Goal: Participate in discussion

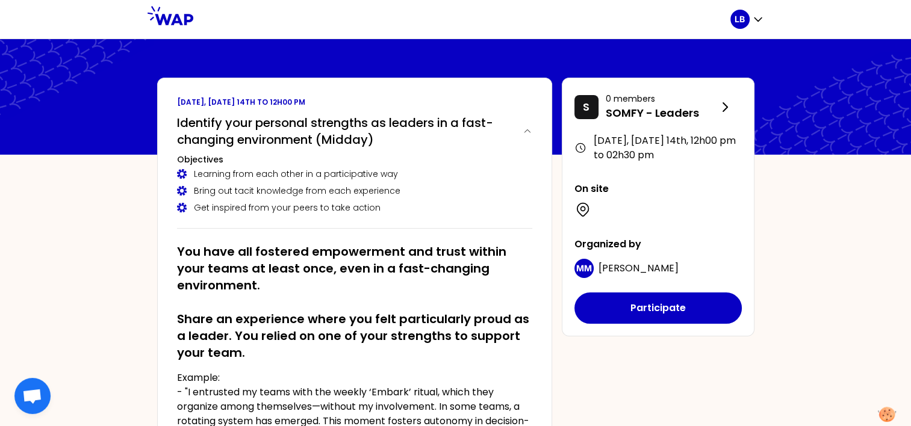
scroll to position [60, 0]
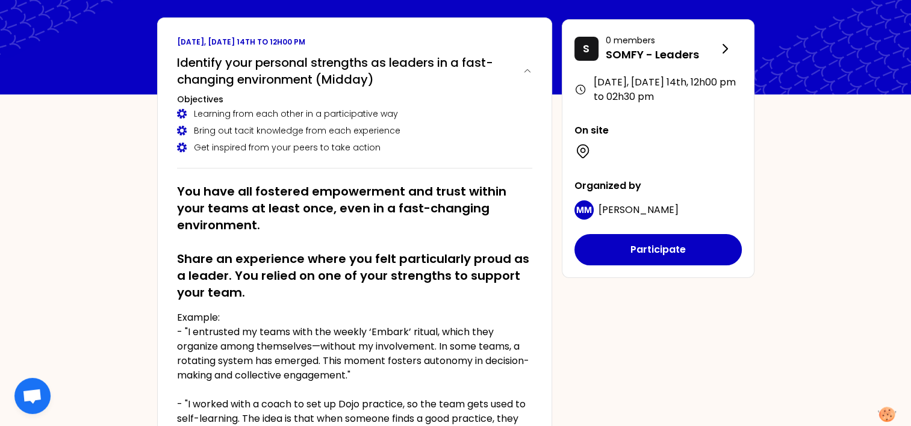
click at [190, 190] on h2 "You have all fostered empowerment and trust within your teams at least once, ev…" at bounding box center [354, 242] width 355 height 118
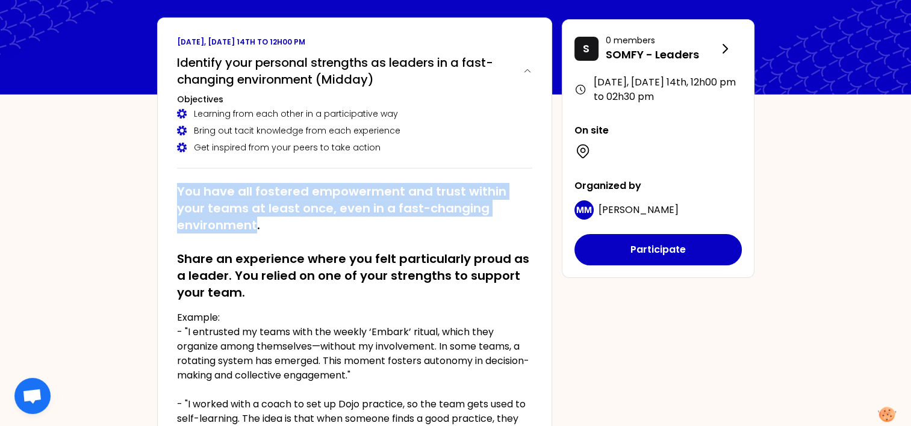
drag, startPoint x: 190, startPoint y: 190, endPoint x: 240, endPoint y: 228, distance: 63.1
click at [240, 228] on h2 "You have all fostered empowerment and trust within your teams at least once, ev…" at bounding box center [354, 242] width 355 height 118
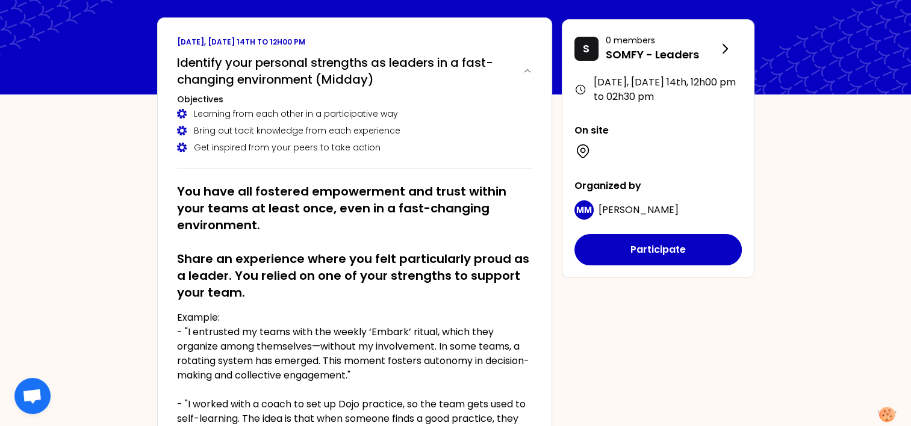
click at [604, 325] on div "[DATE], [DATE] 14th to 12h00 pm Identify your personal strengths as leaders in …" at bounding box center [456, 365] width 617 height 696
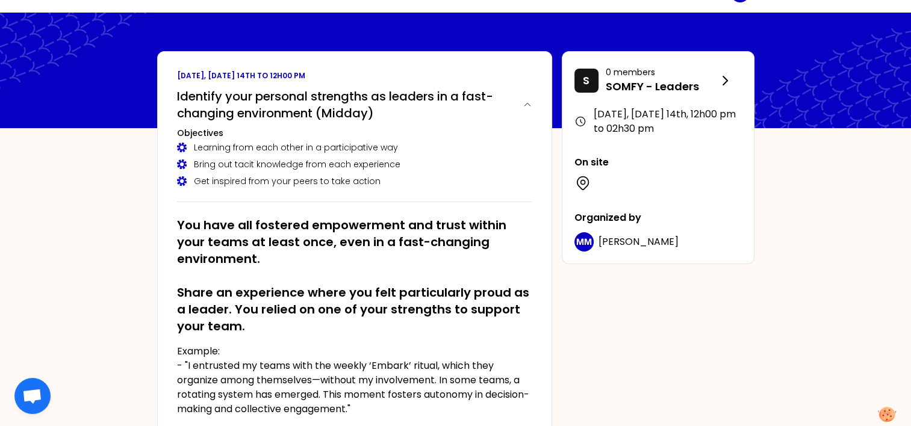
scroll to position [6, 0]
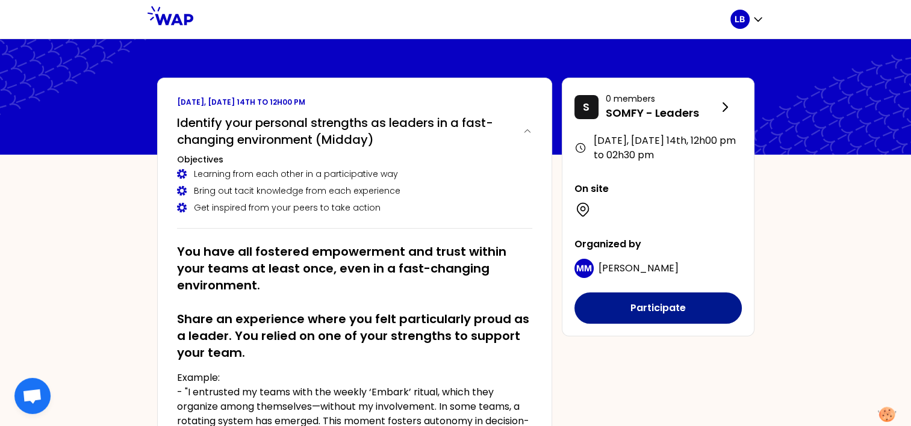
click at [660, 313] on button "Participate" at bounding box center [658, 308] width 167 height 31
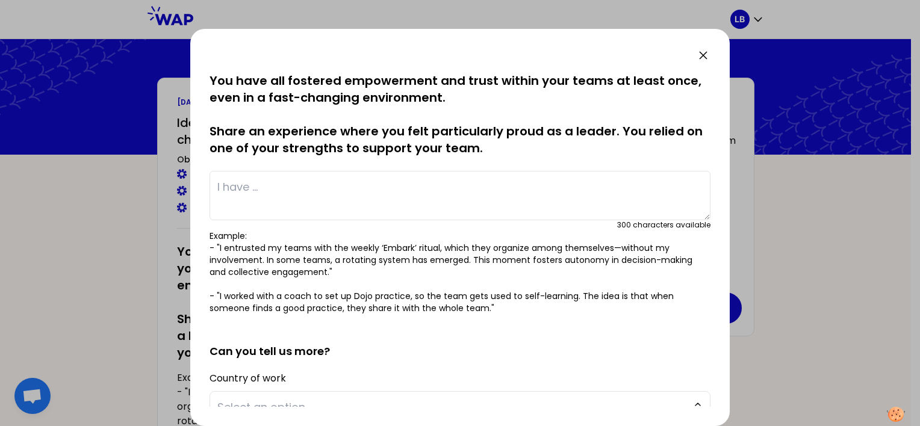
click at [318, 200] on textarea at bounding box center [460, 195] width 501 height 49
click at [306, 189] on textarea at bounding box center [460, 195] width 501 height 49
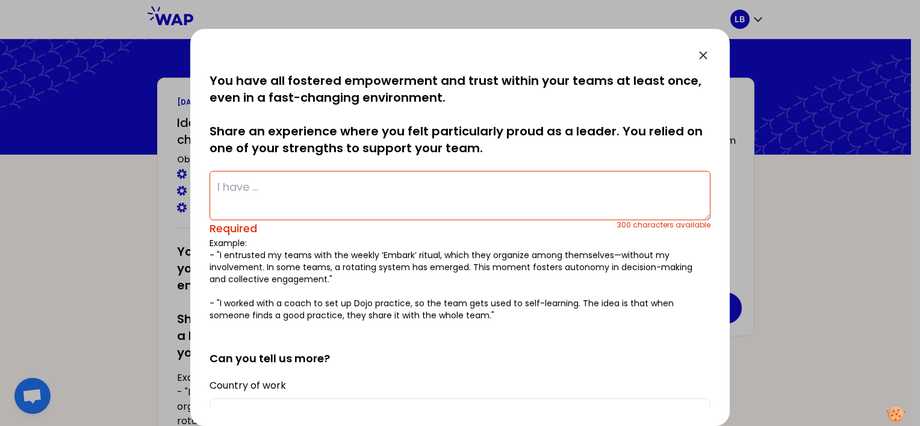
click at [270, 189] on textarea at bounding box center [460, 195] width 501 height 49
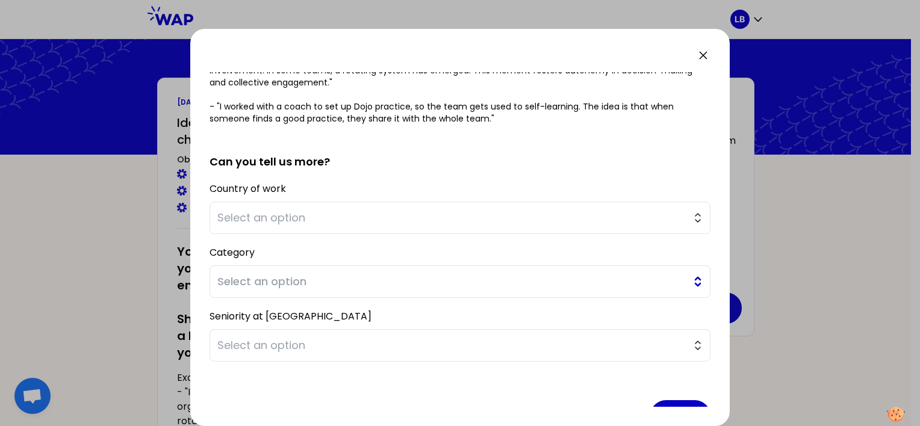
scroll to position [222, 0]
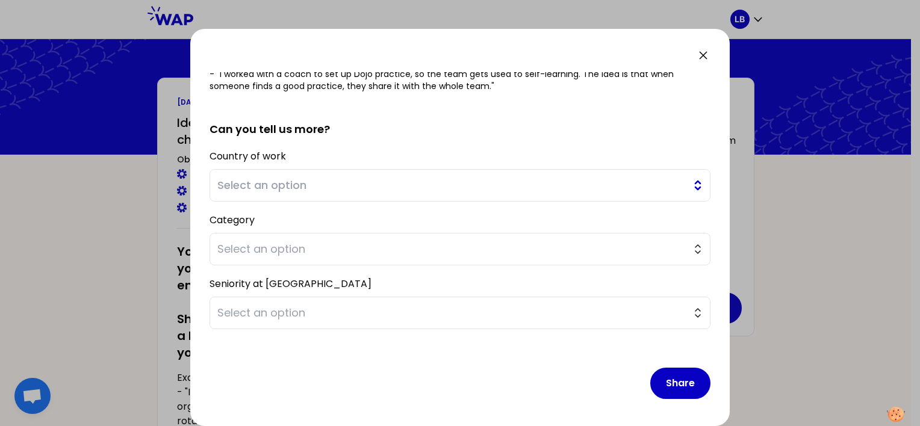
type textarea "I implemented a common continuous improvment process between It and Business Ex…"
click at [291, 187] on span "Select an option" at bounding box center [451, 185] width 469 height 17
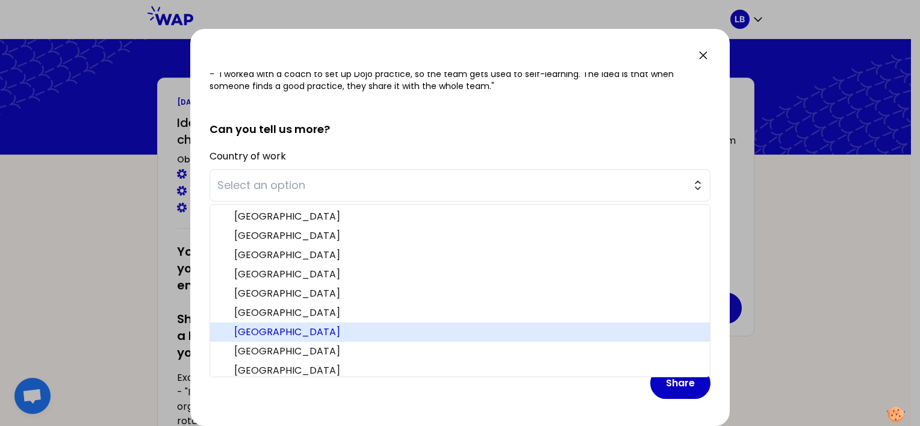
click at [255, 328] on span "[GEOGRAPHIC_DATA]" at bounding box center [467, 332] width 466 height 14
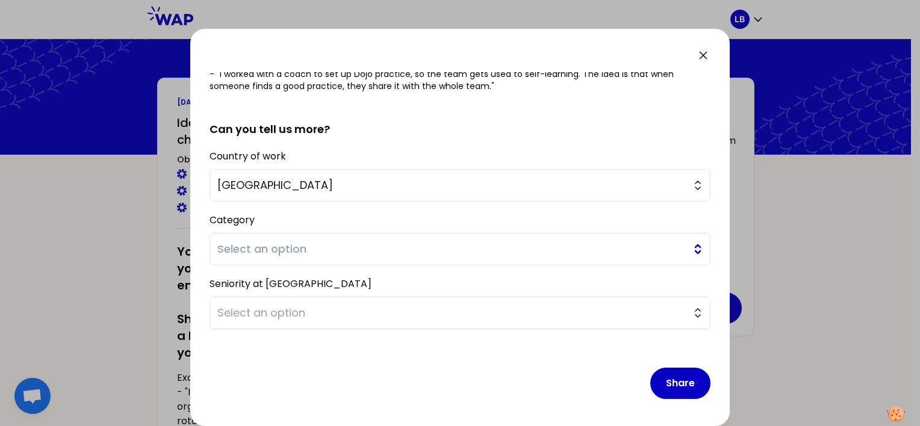
click at [261, 252] on span "Select an option" at bounding box center [451, 249] width 469 height 17
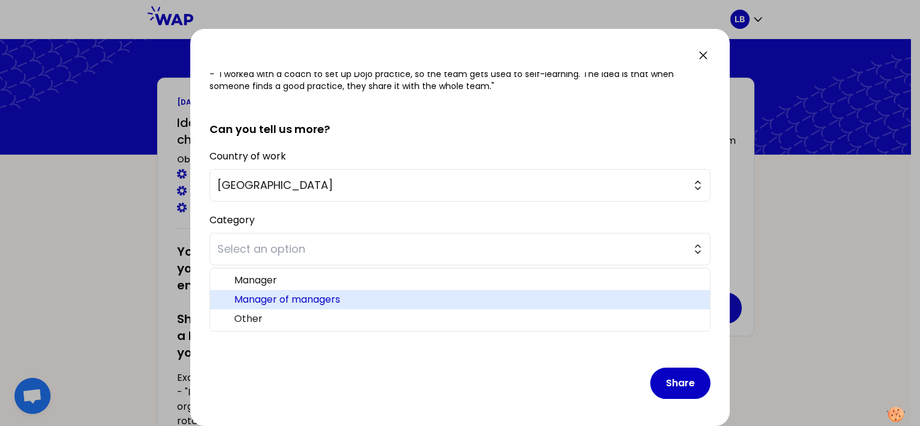
click at [266, 295] on span "Manager of managers" at bounding box center [467, 300] width 466 height 14
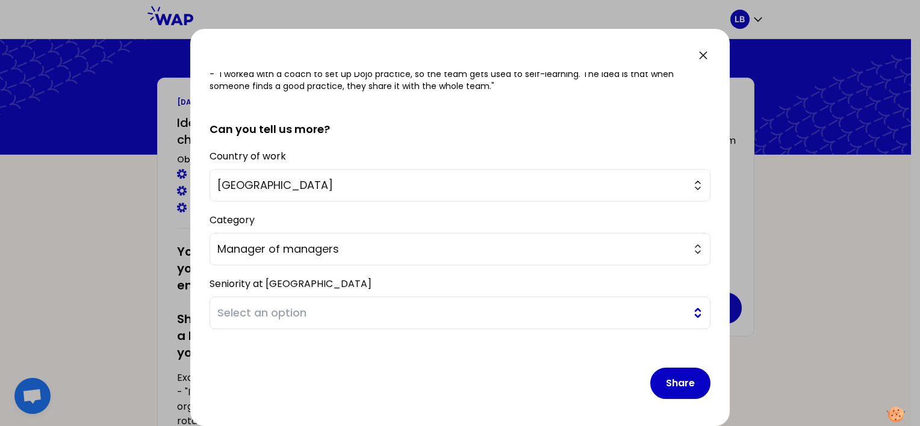
click at [272, 309] on span "Select an option" at bounding box center [451, 313] width 469 height 17
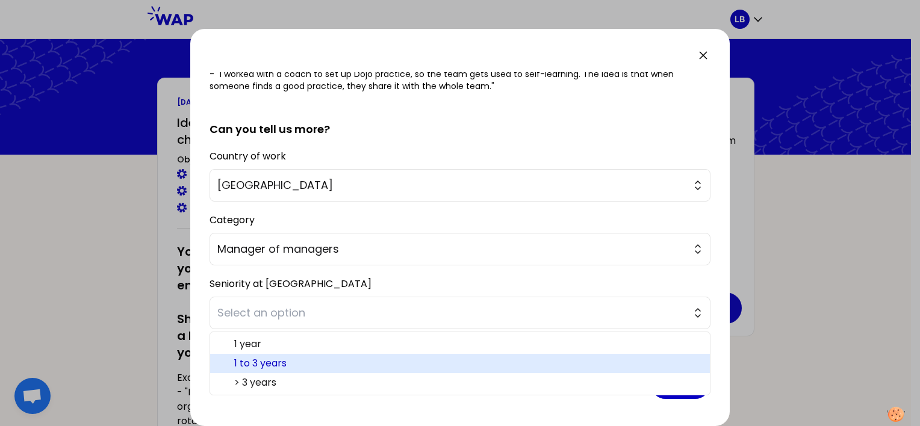
click at [266, 364] on span "1 to 3 years" at bounding box center [467, 364] width 466 height 14
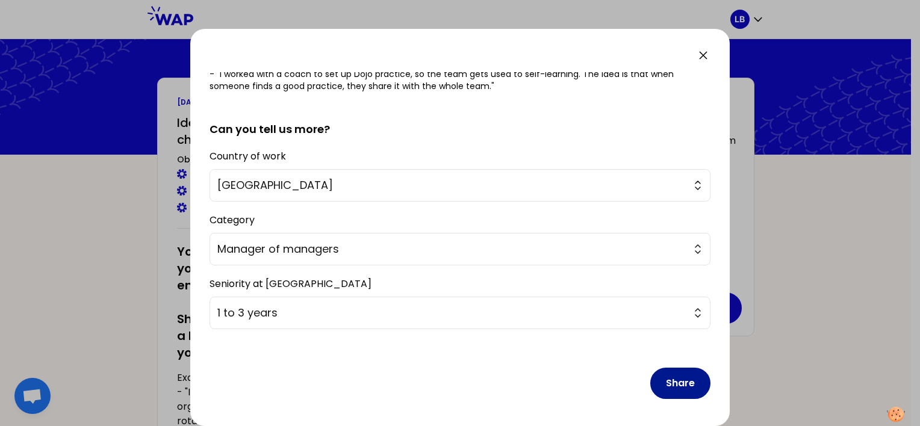
click at [682, 387] on button "Share" at bounding box center [681, 383] width 60 height 31
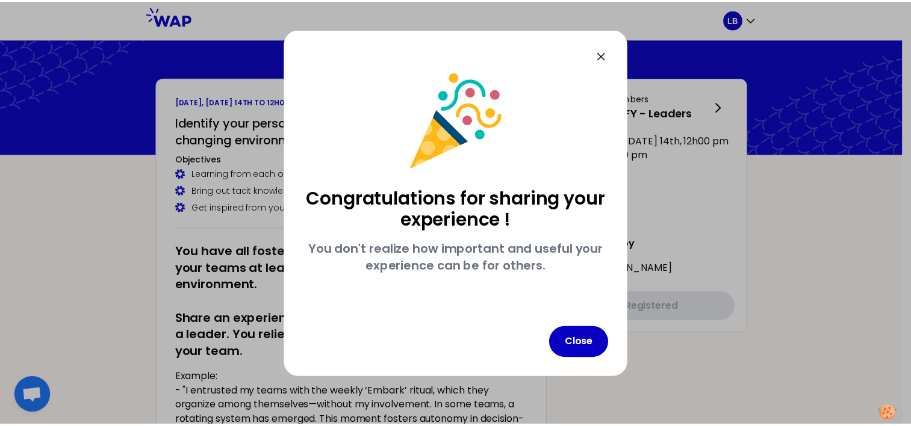
scroll to position [0, 0]
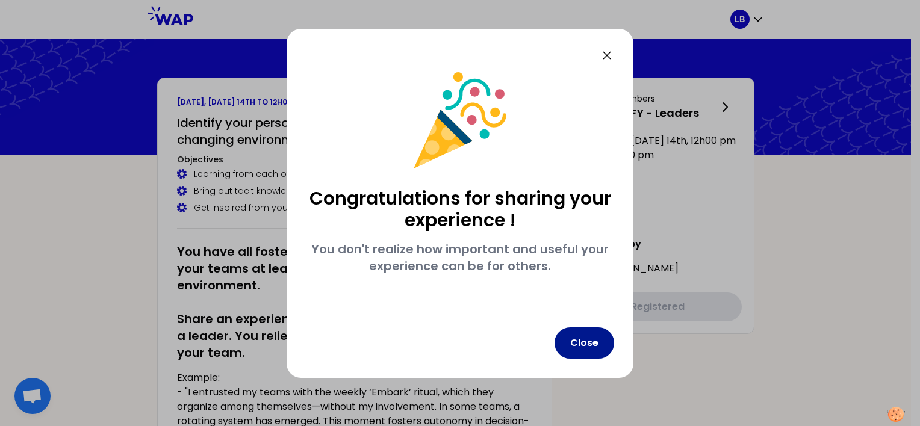
click at [578, 346] on button "Close" at bounding box center [585, 343] width 60 height 31
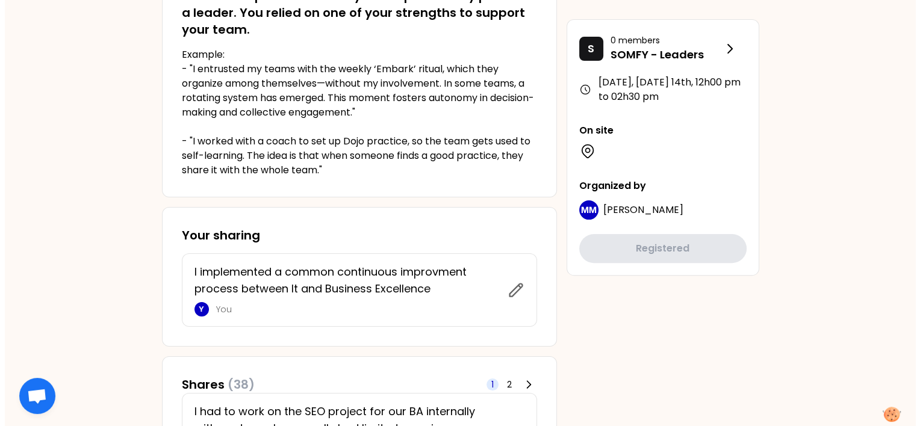
scroll to position [361, 0]
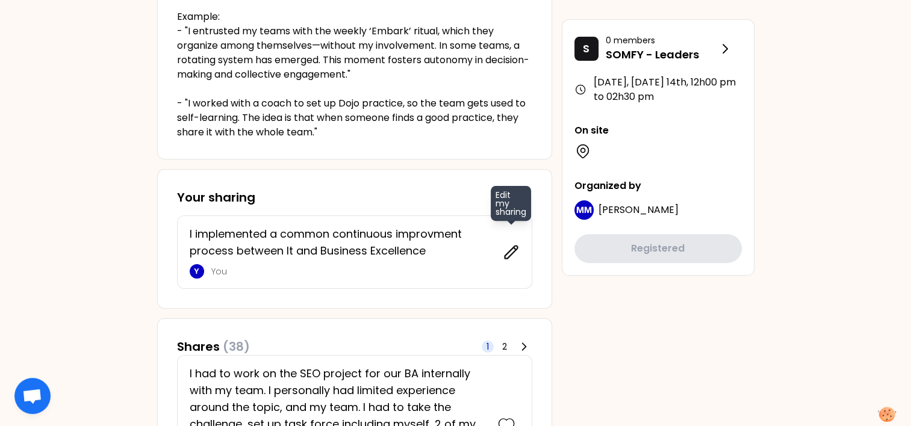
click at [509, 255] on icon at bounding box center [511, 252] width 13 height 13
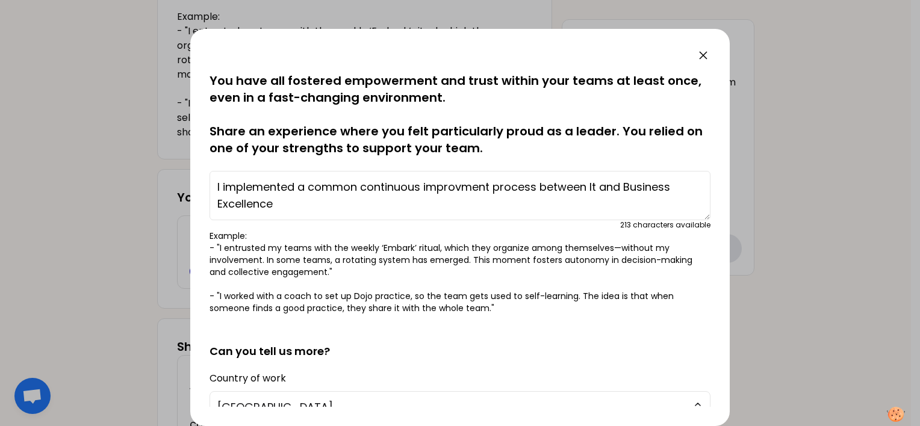
click at [220, 186] on textarea "I implemented a common continuous improvment process between It and Business Ex…" at bounding box center [460, 195] width 501 height 49
click at [417, 187] on textarea "I requested my team to implemented a common continuous improvment process betwe…" at bounding box center [460, 195] width 501 height 49
click at [269, 204] on textarea "I requested my team to implement a common continuous improvment process between…" at bounding box center [460, 195] width 501 height 49
click at [429, 206] on textarea "I requested my team to implement a common continuous improvment process between…" at bounding box center [460, 195] width 501 height 49
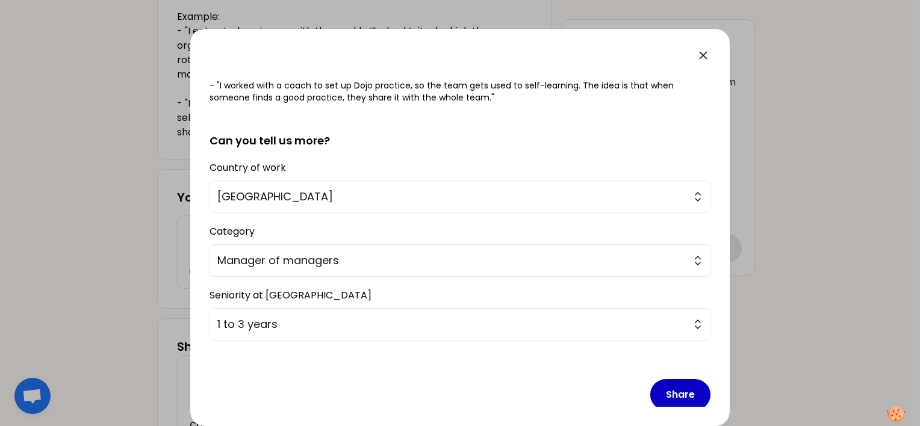
scroll to position [222, 0]
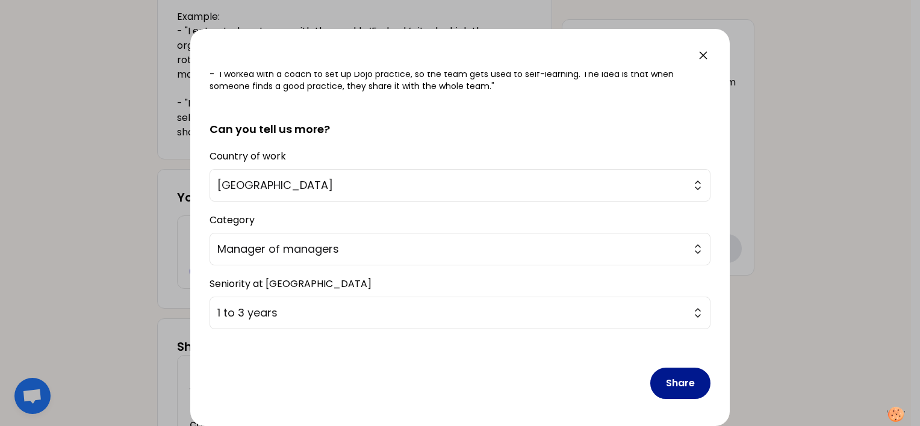
type textarea "I requested my team to implement a common continuous improvment process between…"
click at [663, 387] on button "Share" at bounding box center [681, 383] width 60 height 31
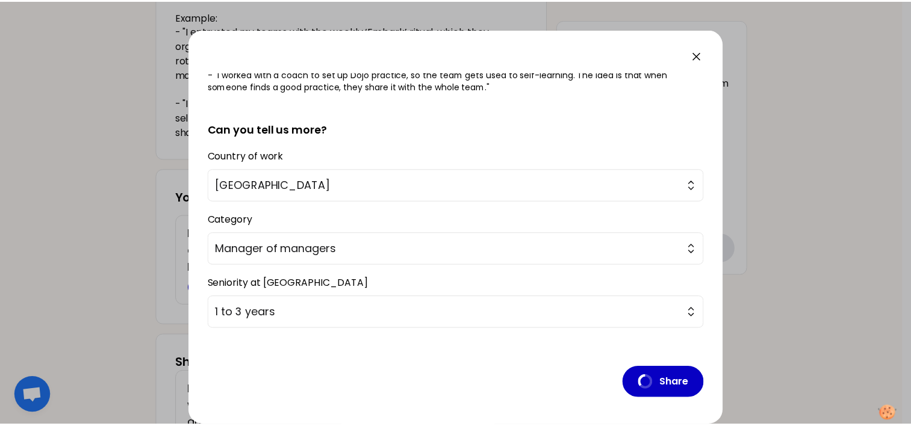
scroll to position [0, 0]
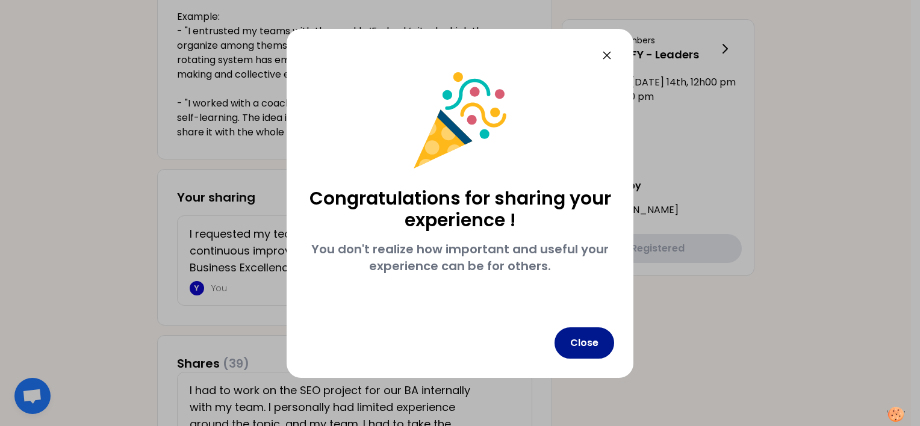
click at [585, 343] on button "Close" at bounding box center [585, 343] width 60 height 31
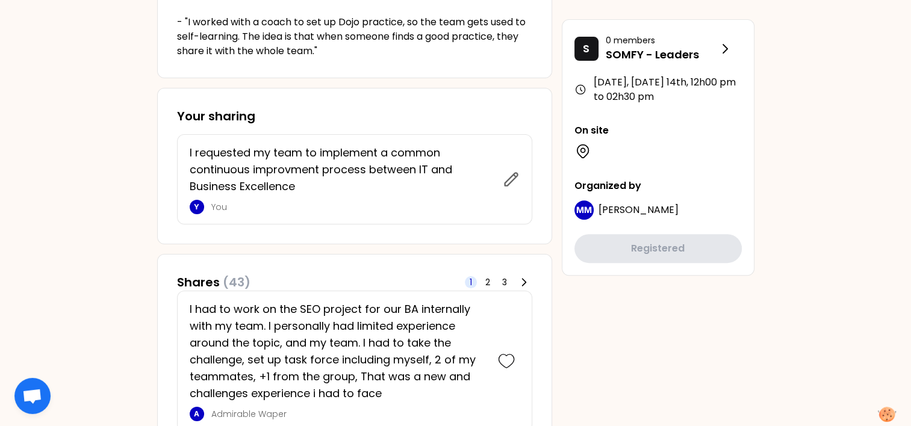
scroll to position [361, 0]
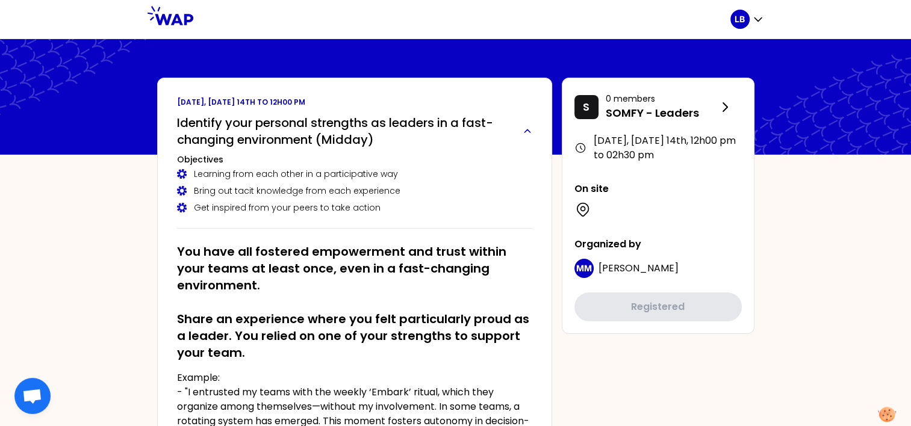
click at [340, 142] on h2 "Identify your personal strengths as leaders in a fast-changing environment (Mid…" at bounding box center [345, 131] width 336 height 34
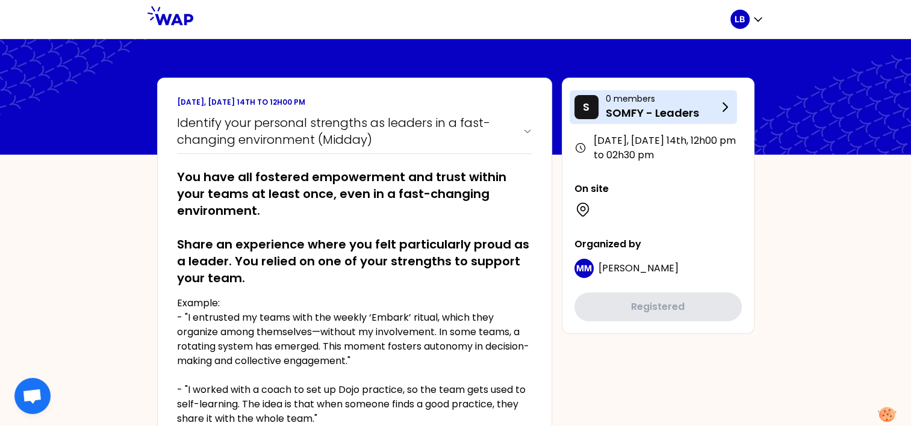
click at [663, 111] on p "SOMFY - Leaders" at bounding box center [662, 113] width 112 height 17
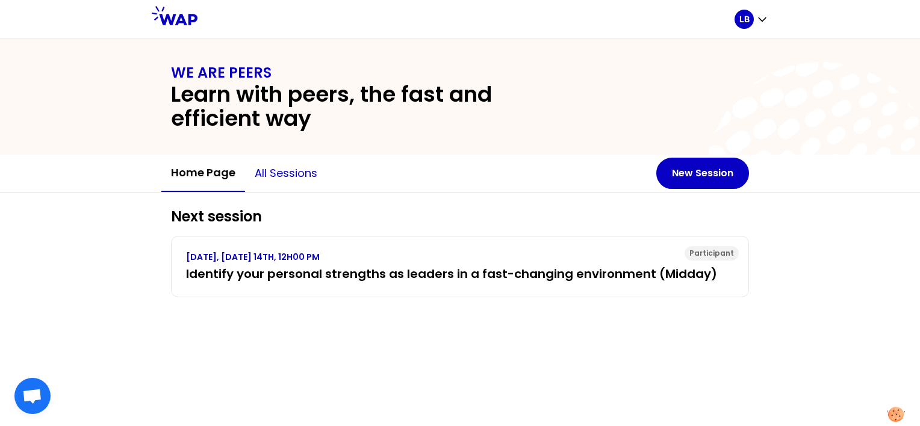
click at [313, 174] on button "All sessions" at bounding box center [286, 173] width 82 height 36
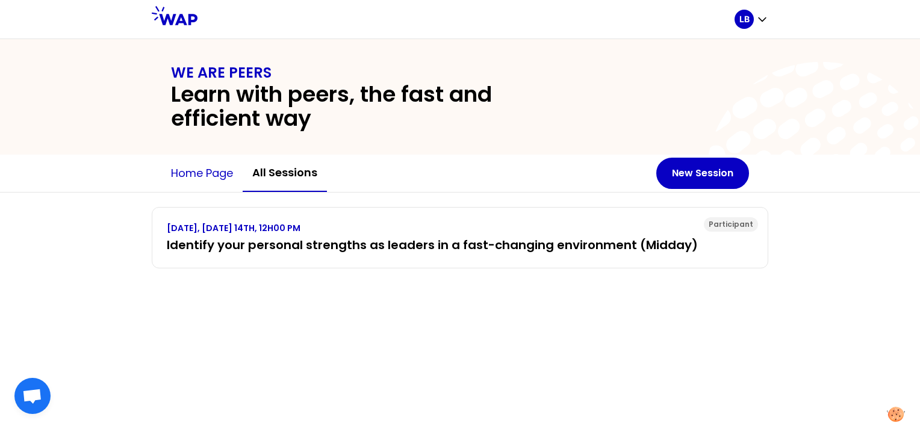
click at [231, 179] on button "Home page" at bounding box center [201, 173] width 81 height 36
